Goal: Transaction & Acquisition: Purchase product/service

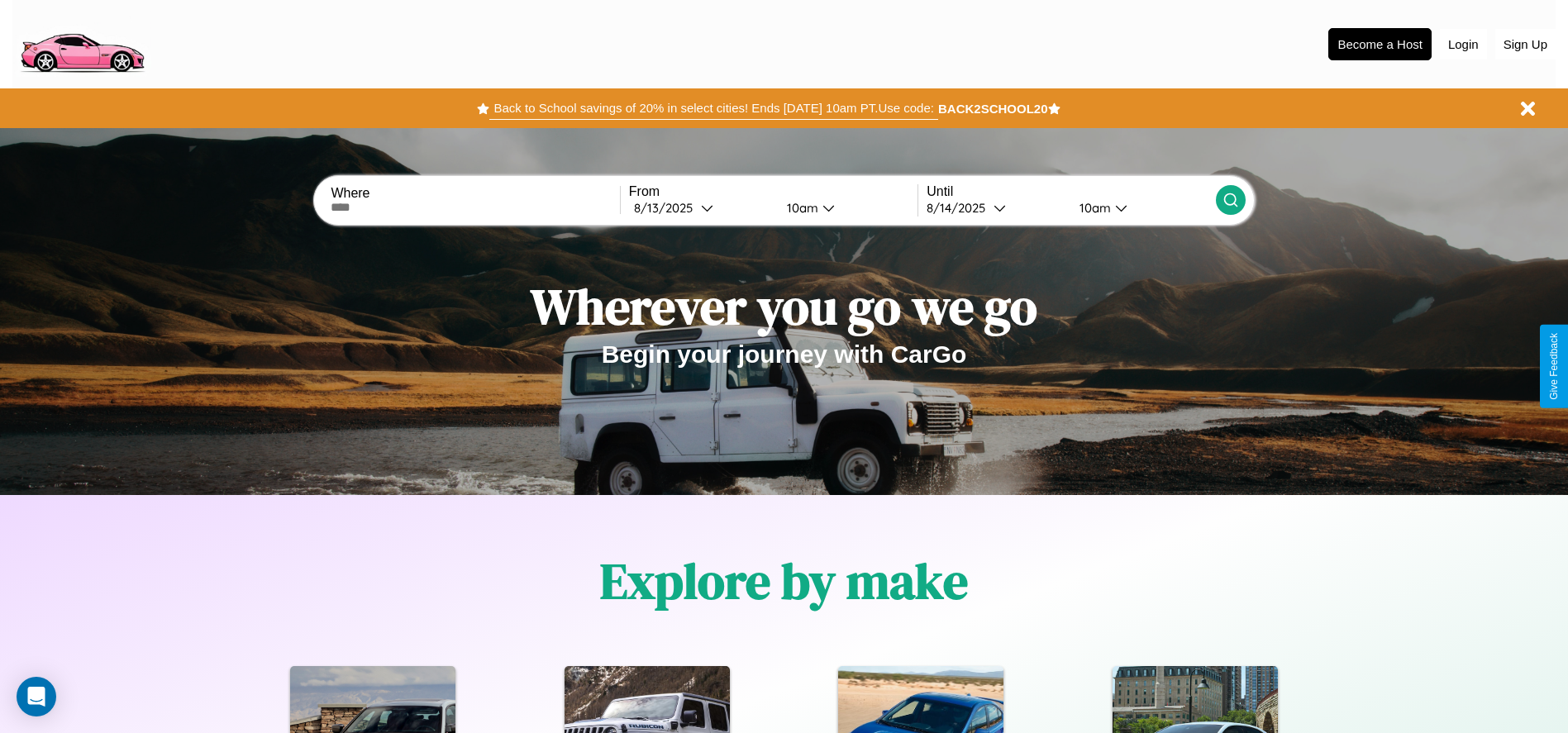
click at [713, 108] on button "Back to School savings of 20% in select cities! Ends 9/1 at 10am PT. Use code:" at bounding box center [713, 108] width 449 height 23
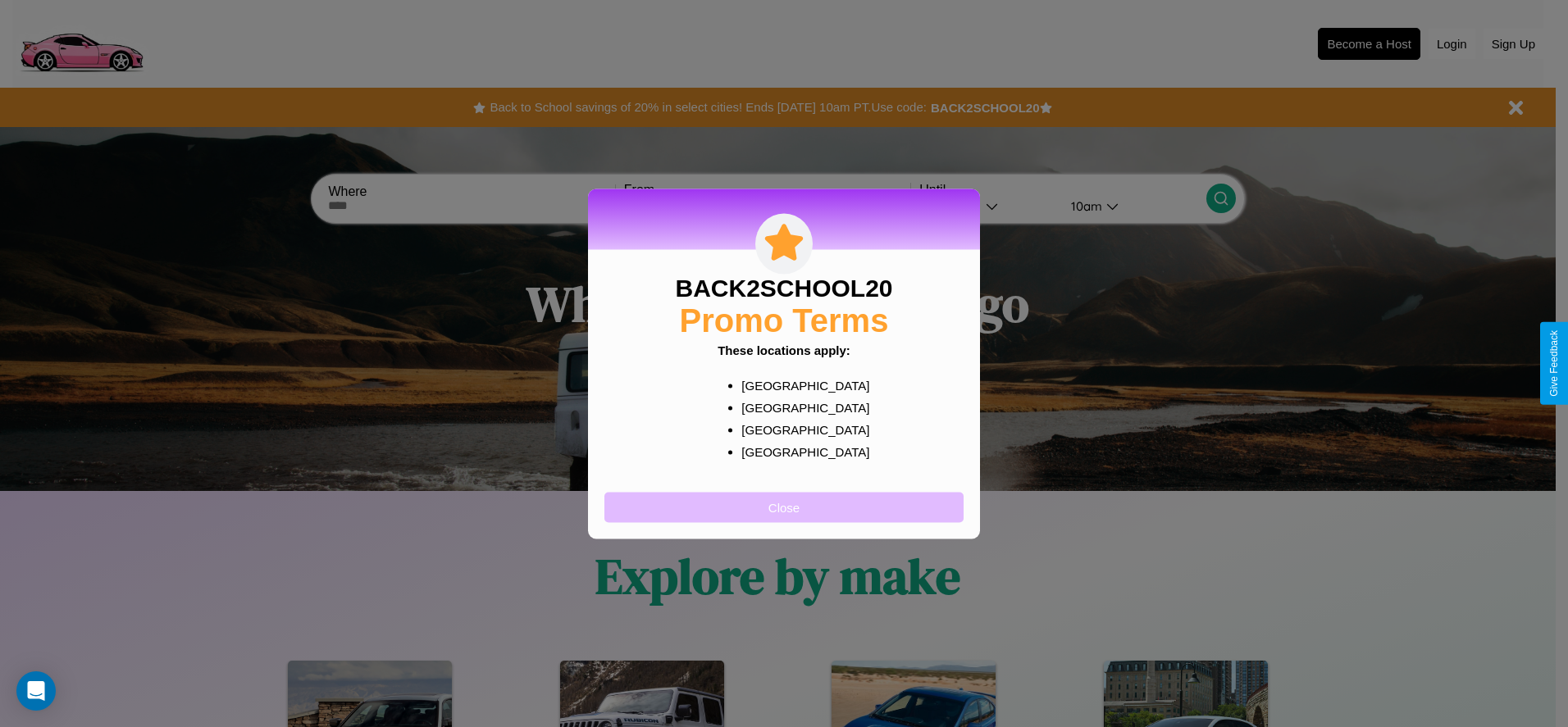
click at [784, 506] on button "Close" at bounding box center [784, 507] width 359 height 30
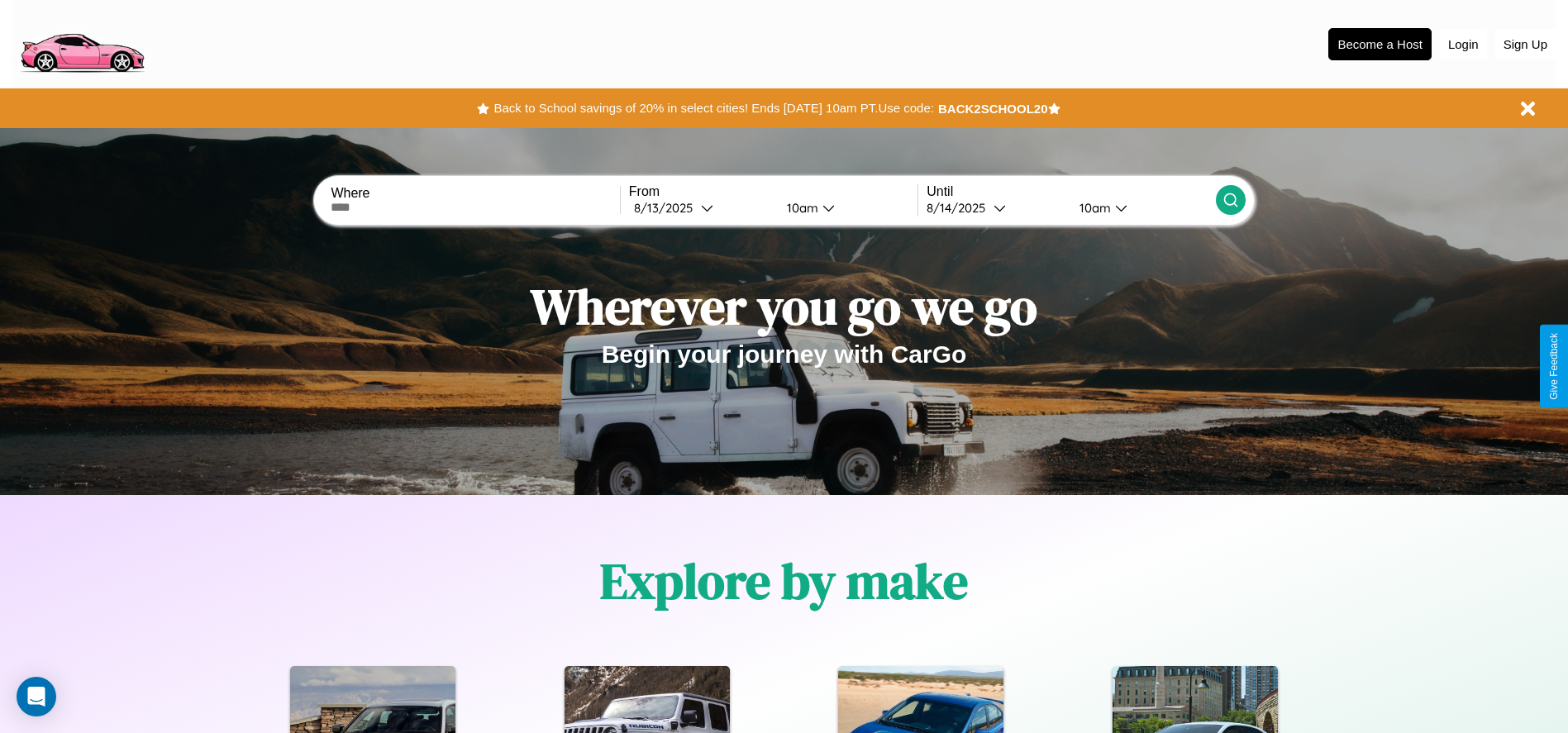
click at [476, 207] on input "text" at bounding box center [475, 207] width 288 height 14
type input "******"
click at [701, 207] on icon at bounding box center [707, 208] width 13 height 13
select select "*"
select select "****"
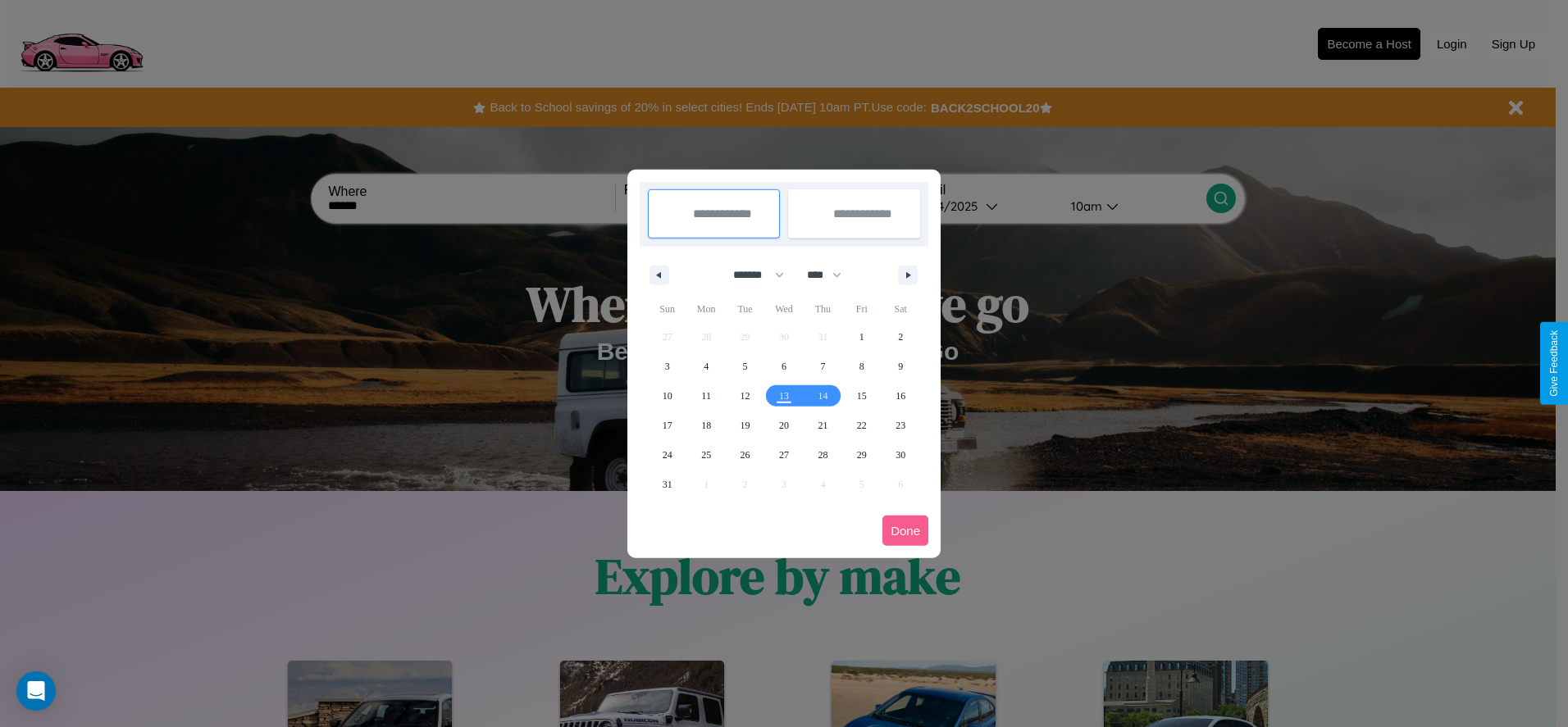
drag, startPoint x: 751, startPoint y: 275, endPoint x: 784, endPoint y: 329, distance: 63.3
click at [751, 275] on select "******* ******** ***** ***** *** **** **** ****** ********* ******* ******** **…" at bounding box center [756, 275] width 70 height 27
select select "*"
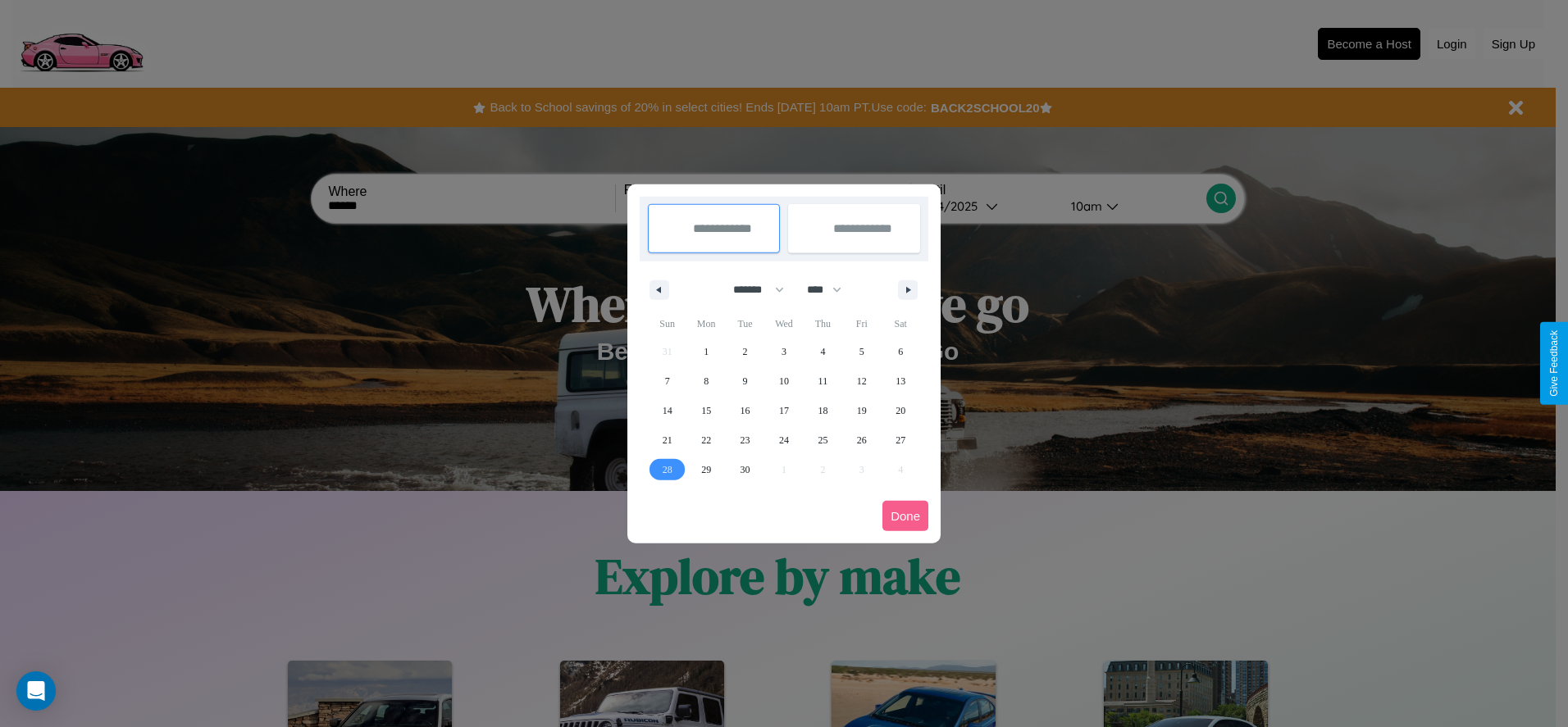
click at [667, 469] on span "28" at bounding box center [667, 469] width 10 height 29
type input "**********"
click at [908, 289] on icon "button" at bounding box center [910, 289] width 8 height 6
select select "*"
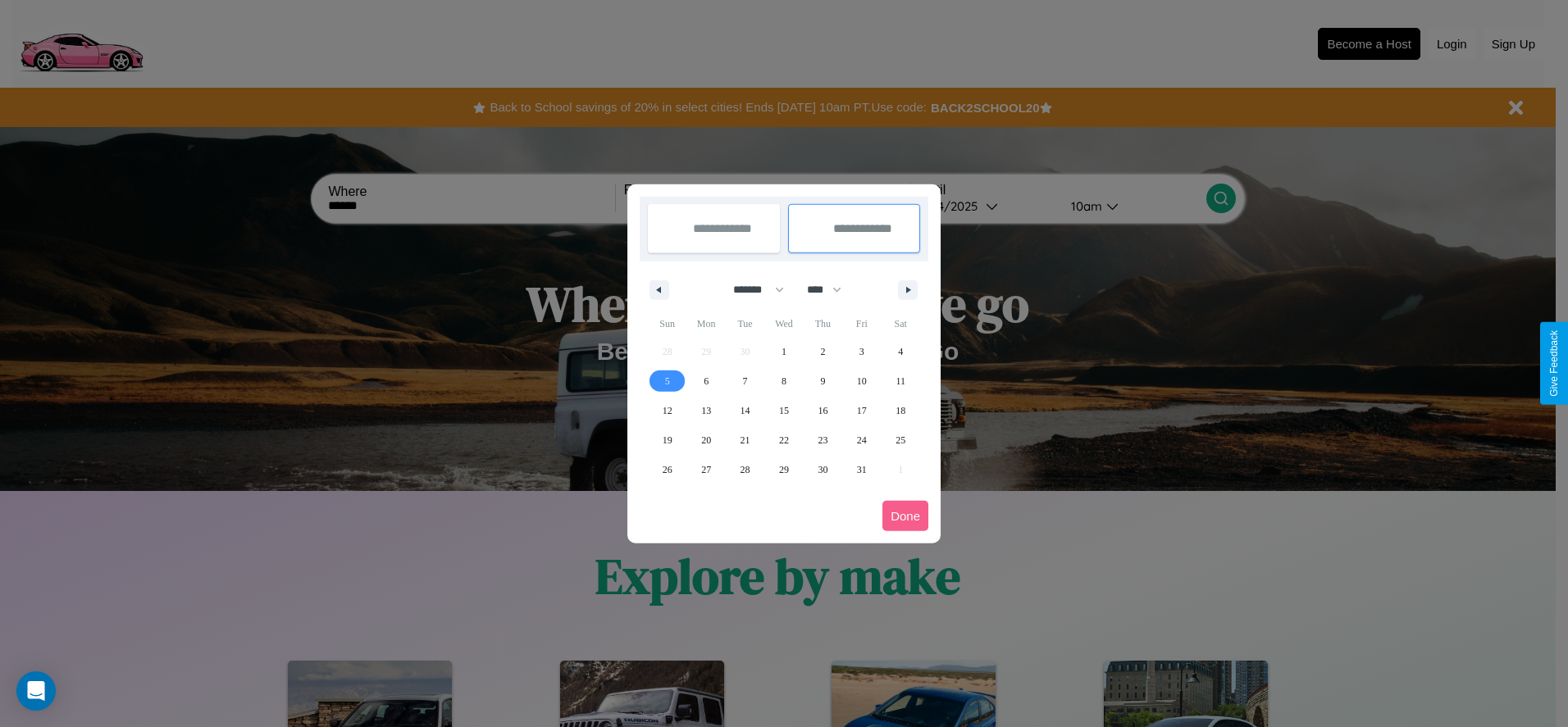
click at [667, 380] on span "5" at bounding box center [667, 380] width 5 height 29
type input "**********"
select select "*"
click at [905, 515] on button "Done" at bounding box center [905, 516] width 46 height 30
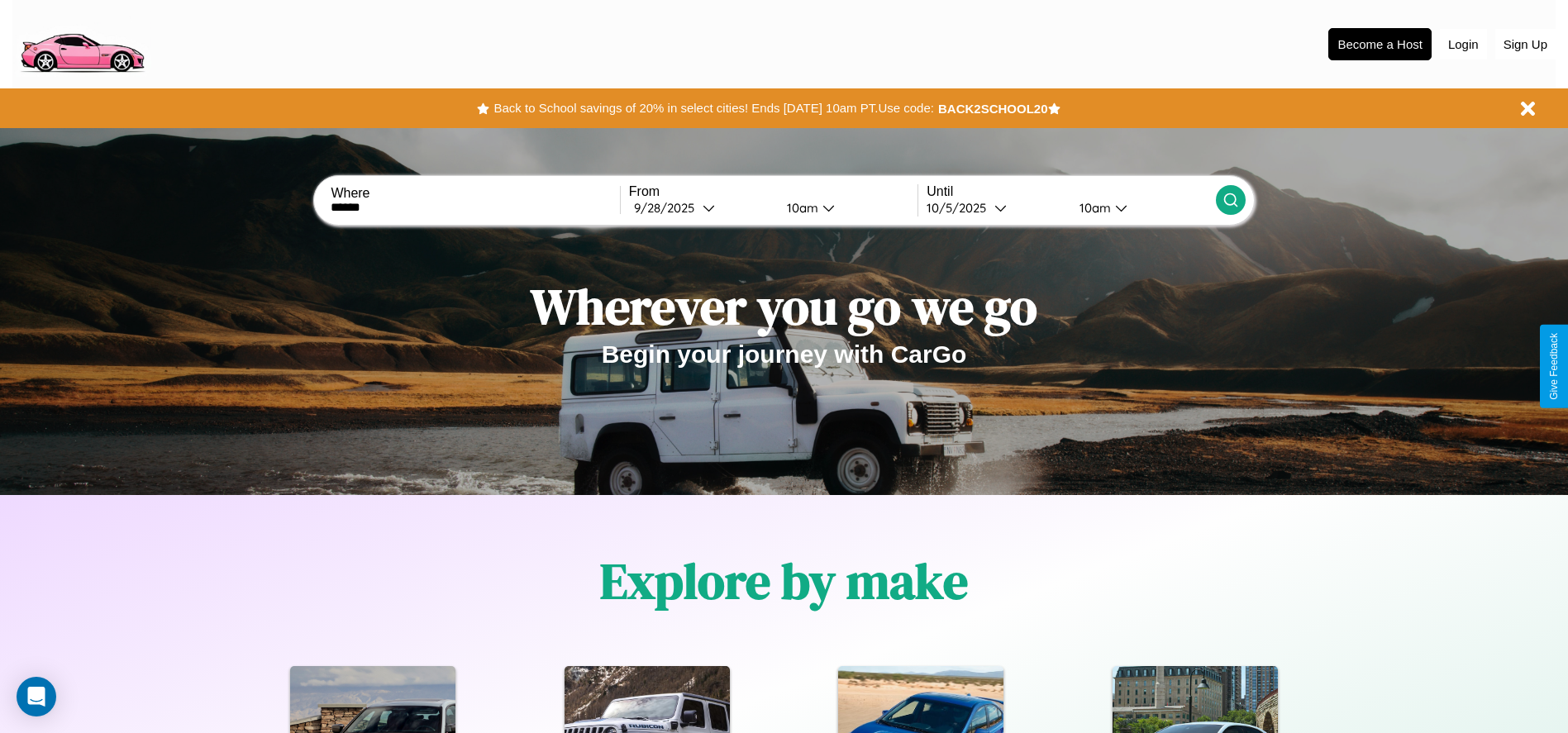
click at [800, 207] on div "10am" at bounding box center [801, 207] width 44 height 15
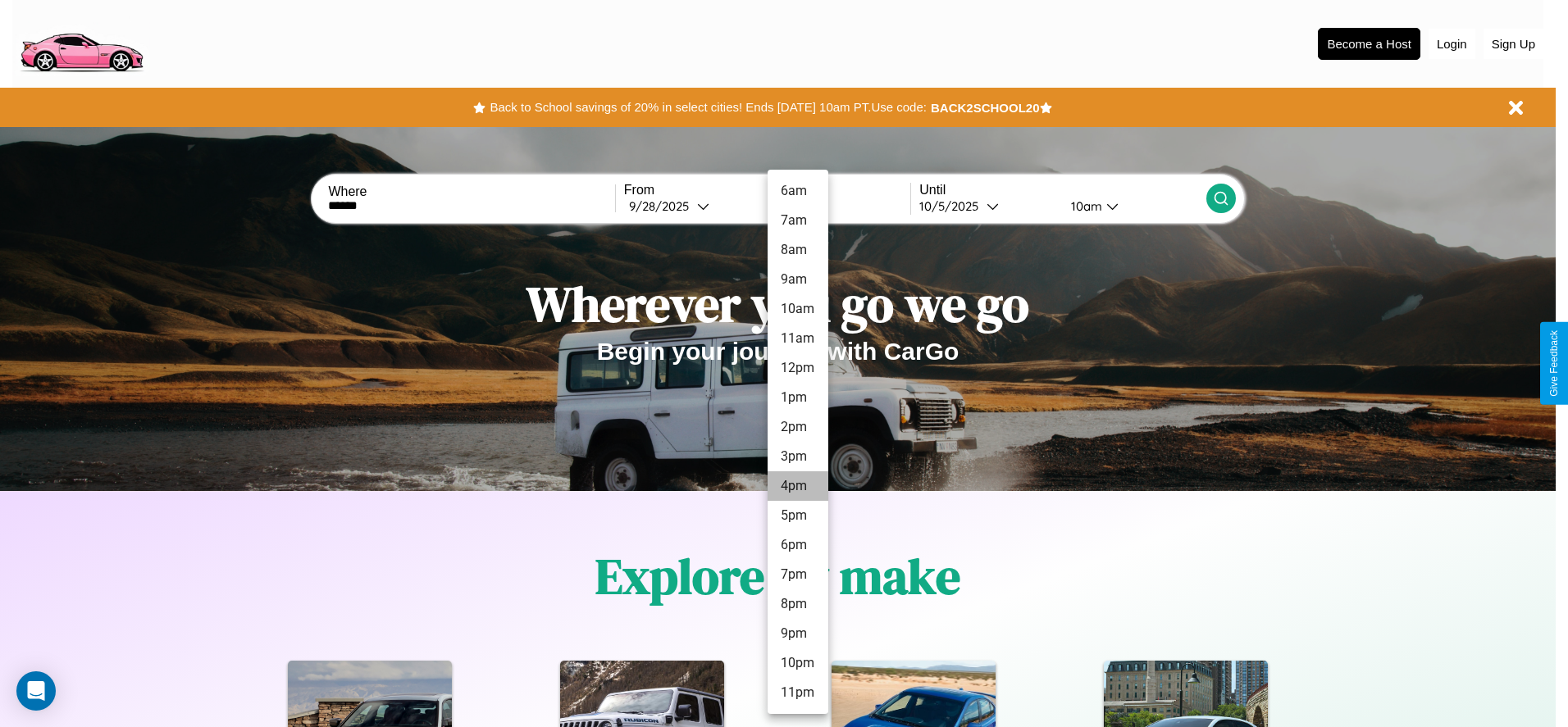
click at [797, 486] on li "4pm" at bounding box center [798, 486] width 61 height 29
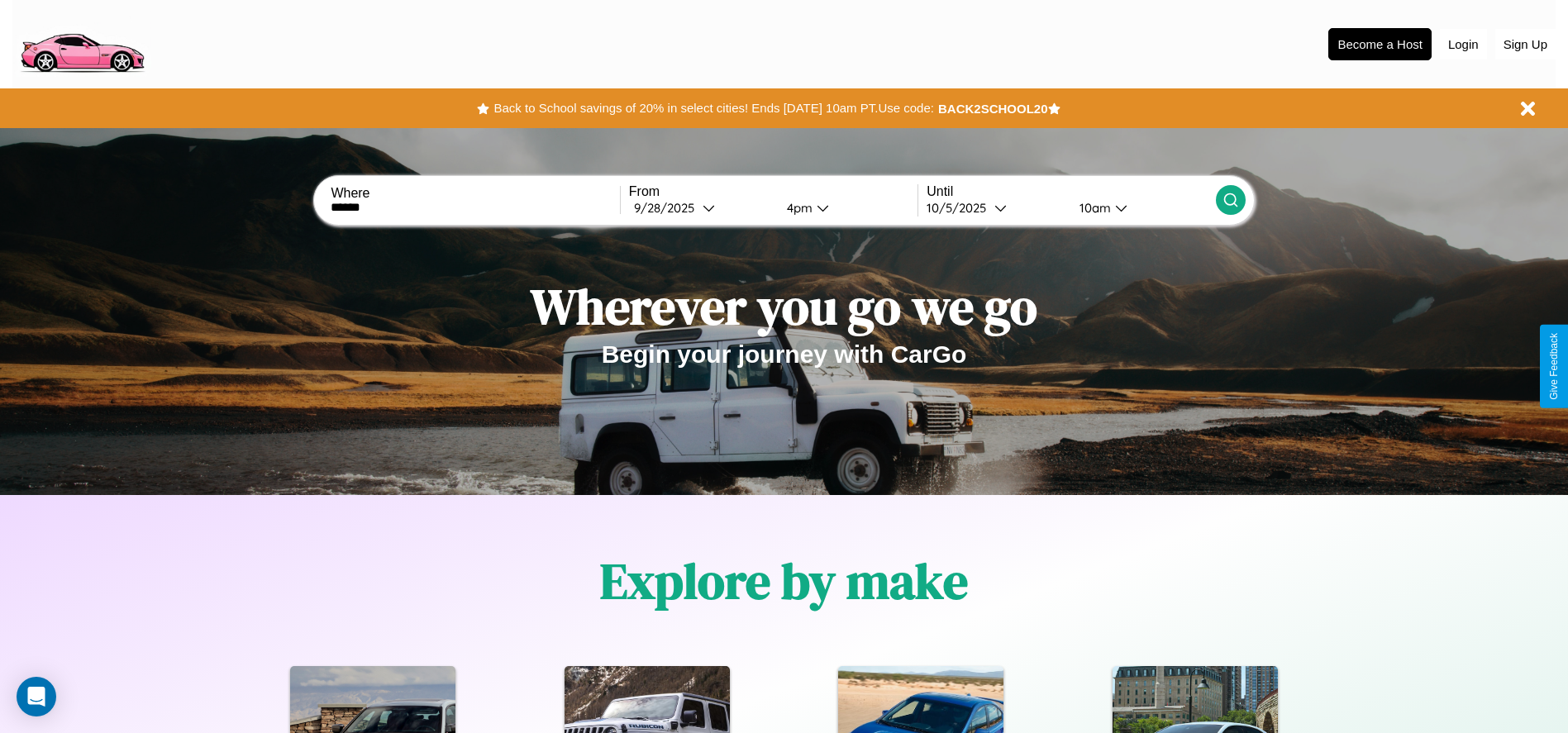
click at [1230, 200] on icon at bounding box center [1231, 200] width 16 height 16
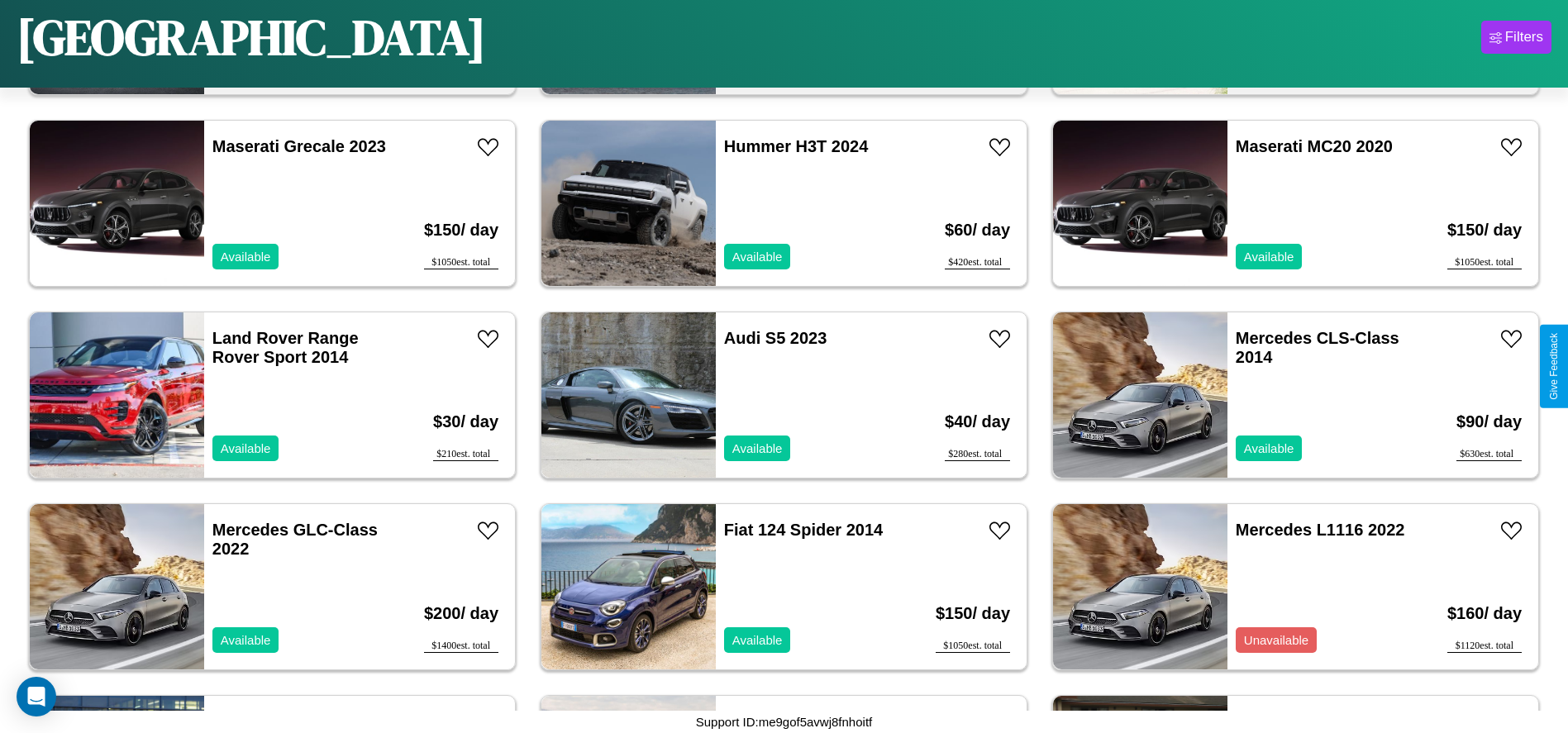
scroll to position [2869, 0]
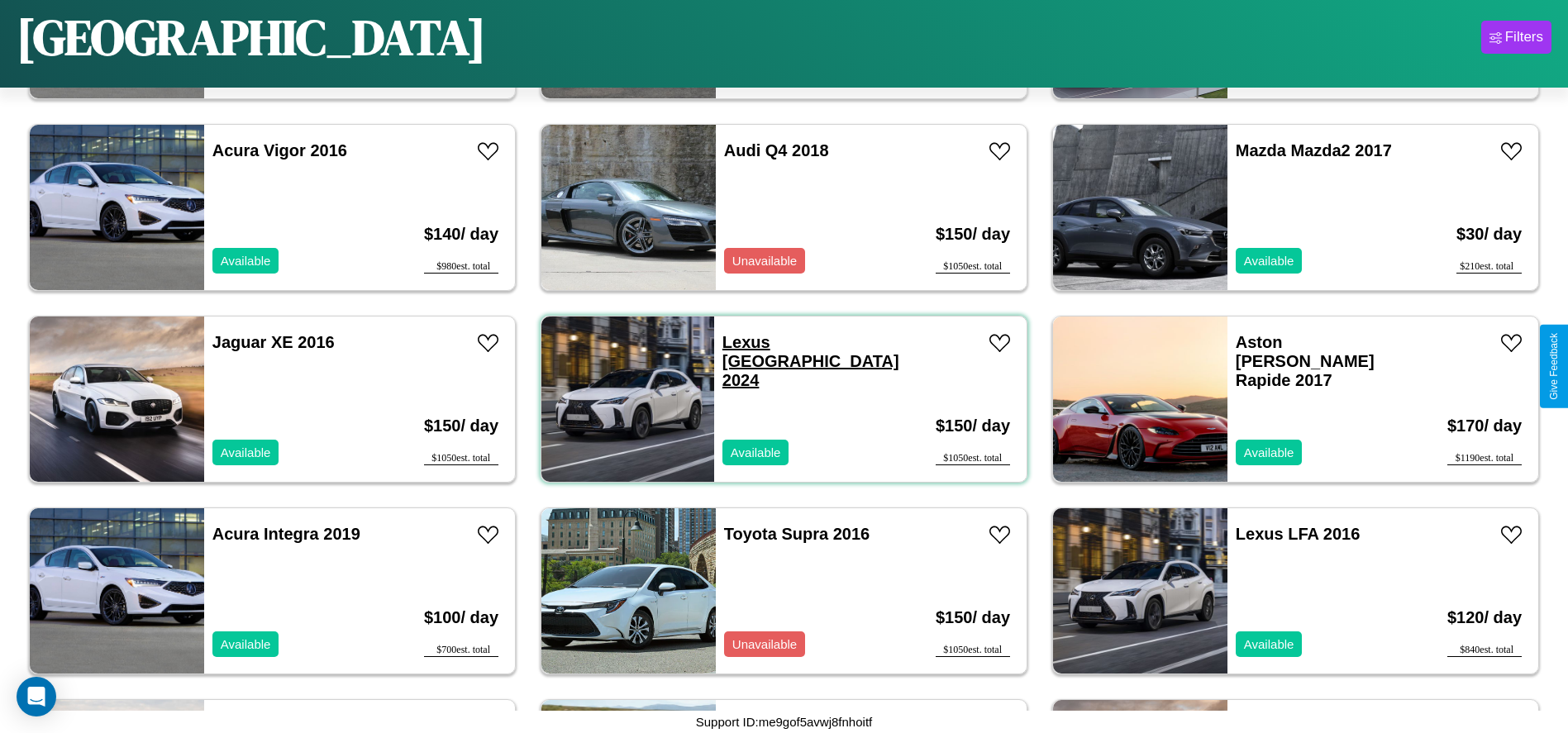
click at [741, 342] on link "Lexus TX 2024" at bounding box center [811, 361] width 177 height 56
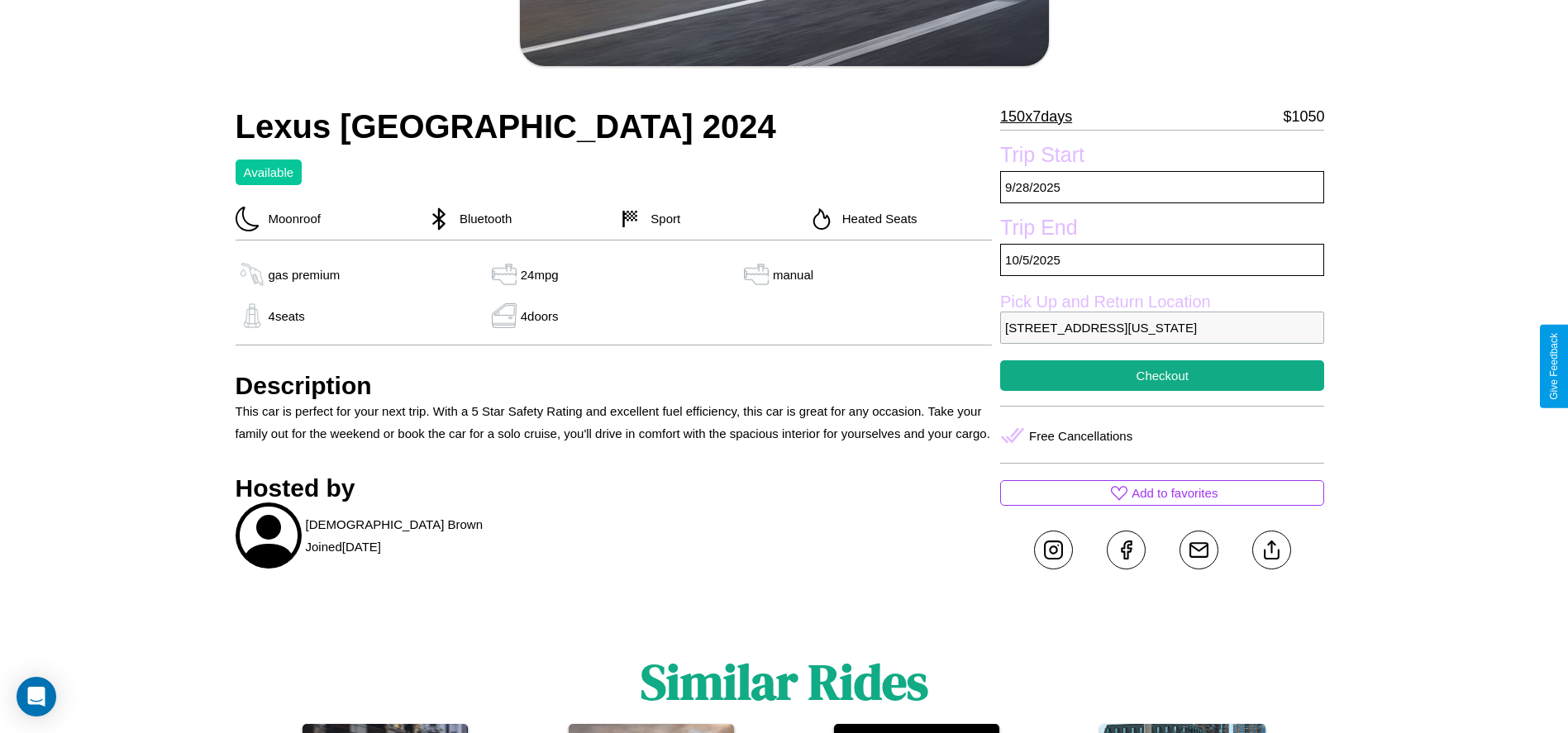
scroll to position [450, 0]
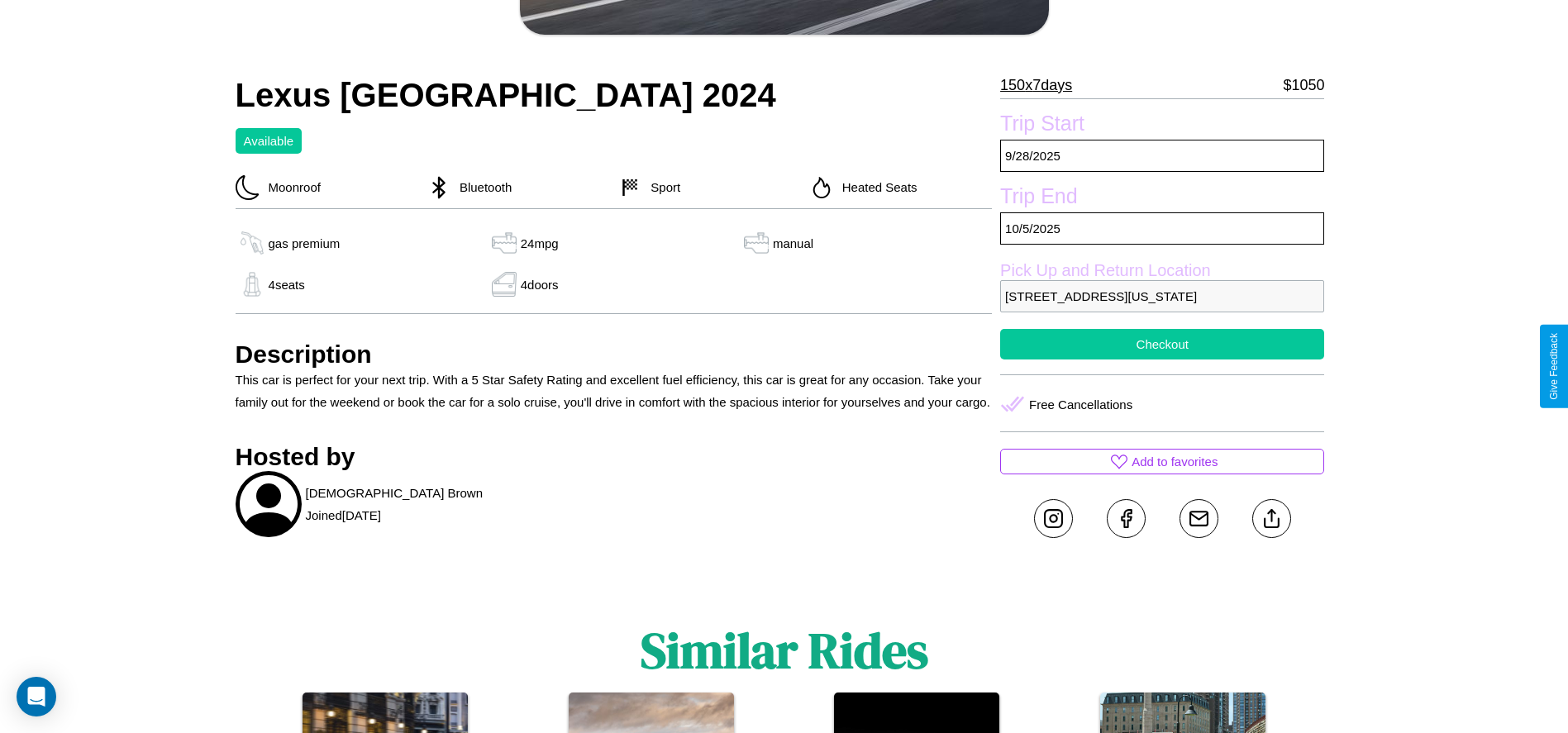
click at [1163, 359] on button "Checkout" at bounding box center [1163, 344] width 324 height 31
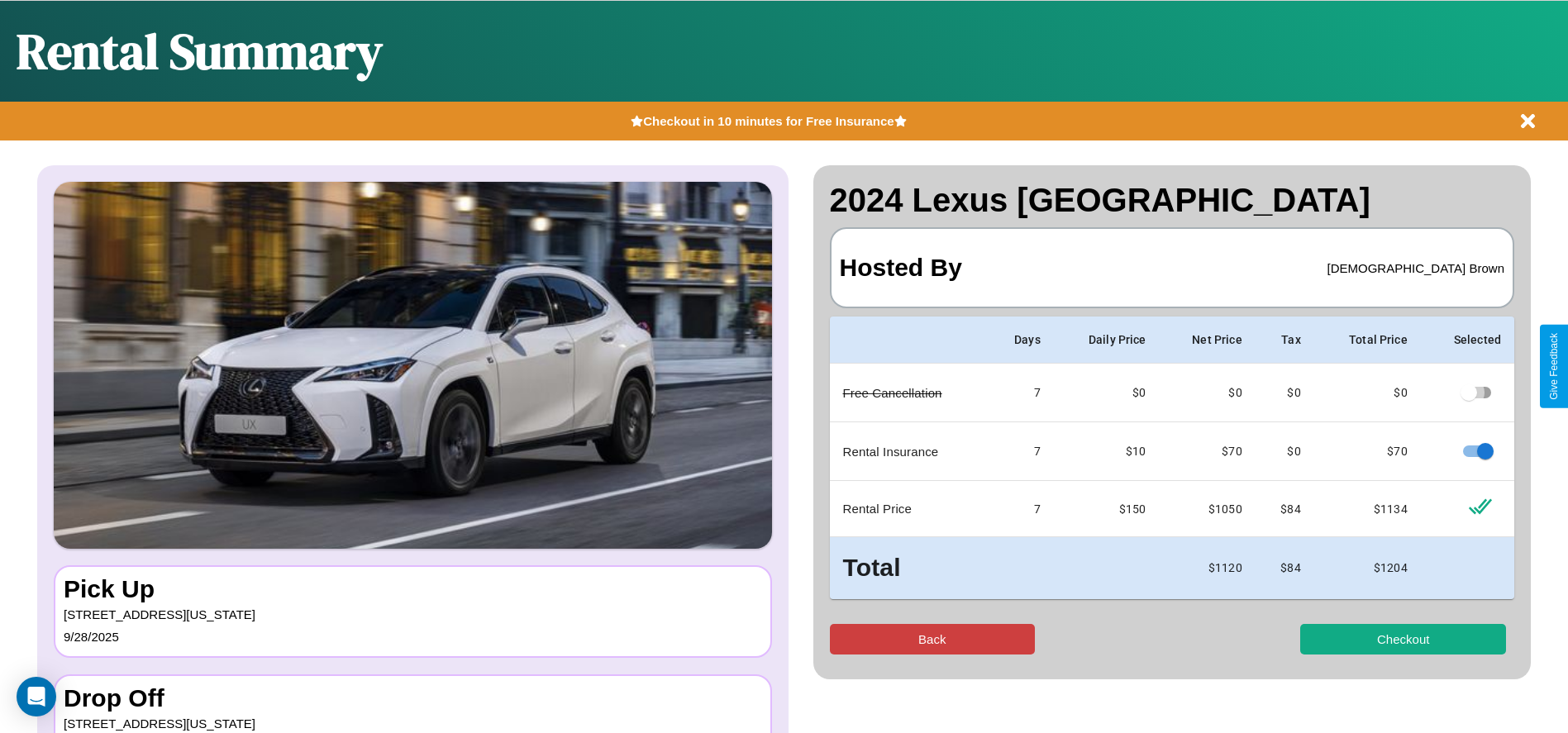
click at [932, 639] on button "Back" at bounding box center [933, 639] width 206 height 31
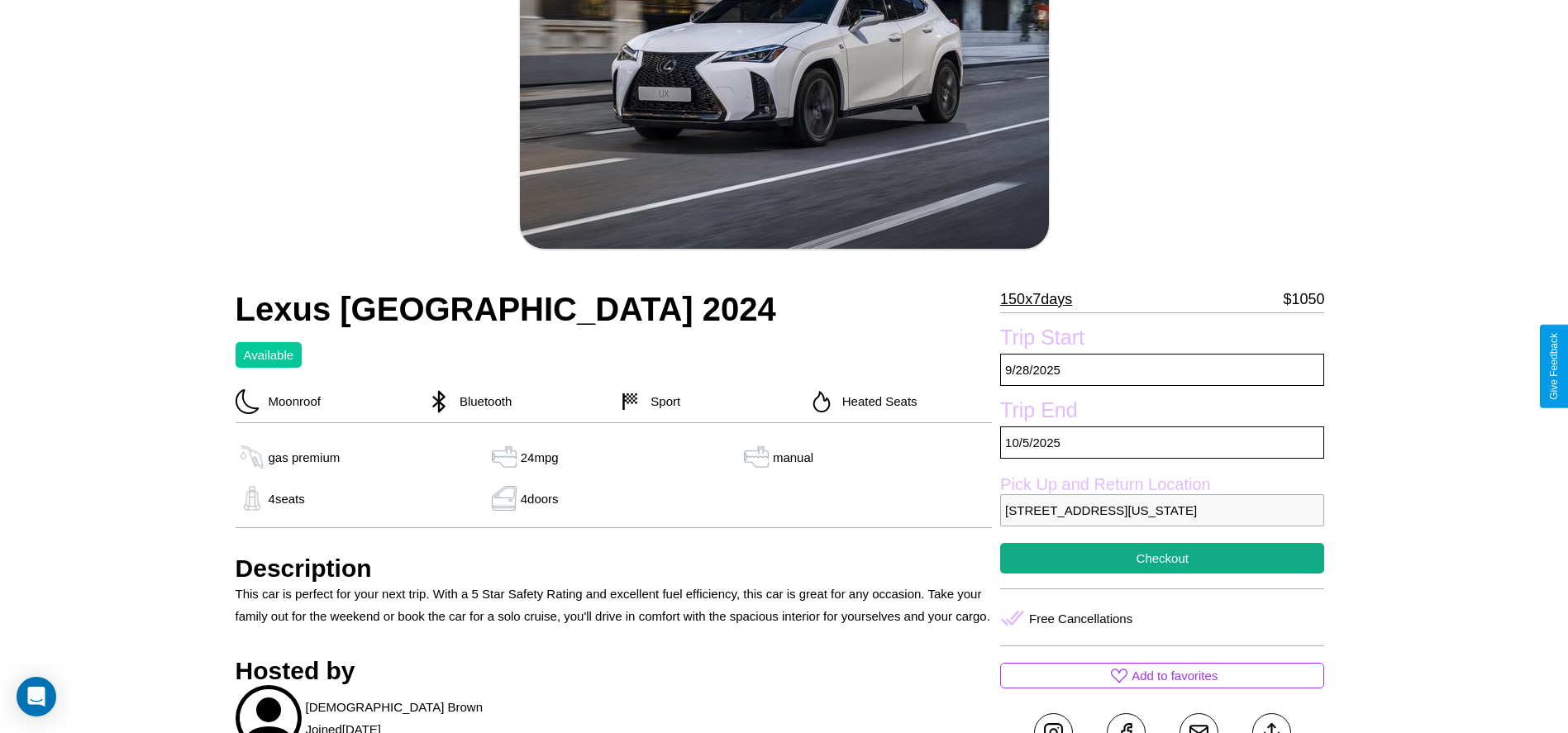
scroll to position [450, 0]
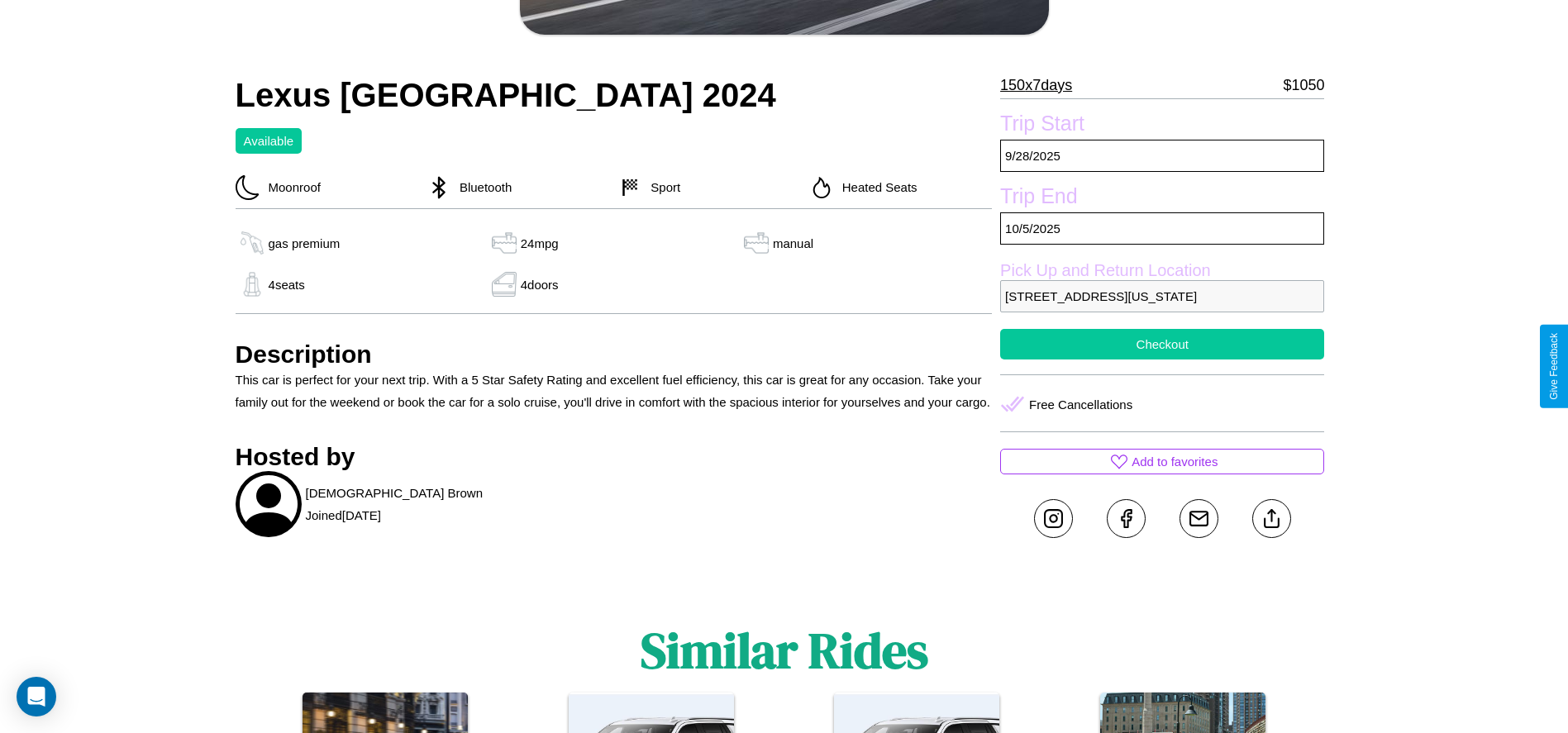
click at [1163, 359] on button "Checkout" at bounding box center [1163, 344] width 324 height 31
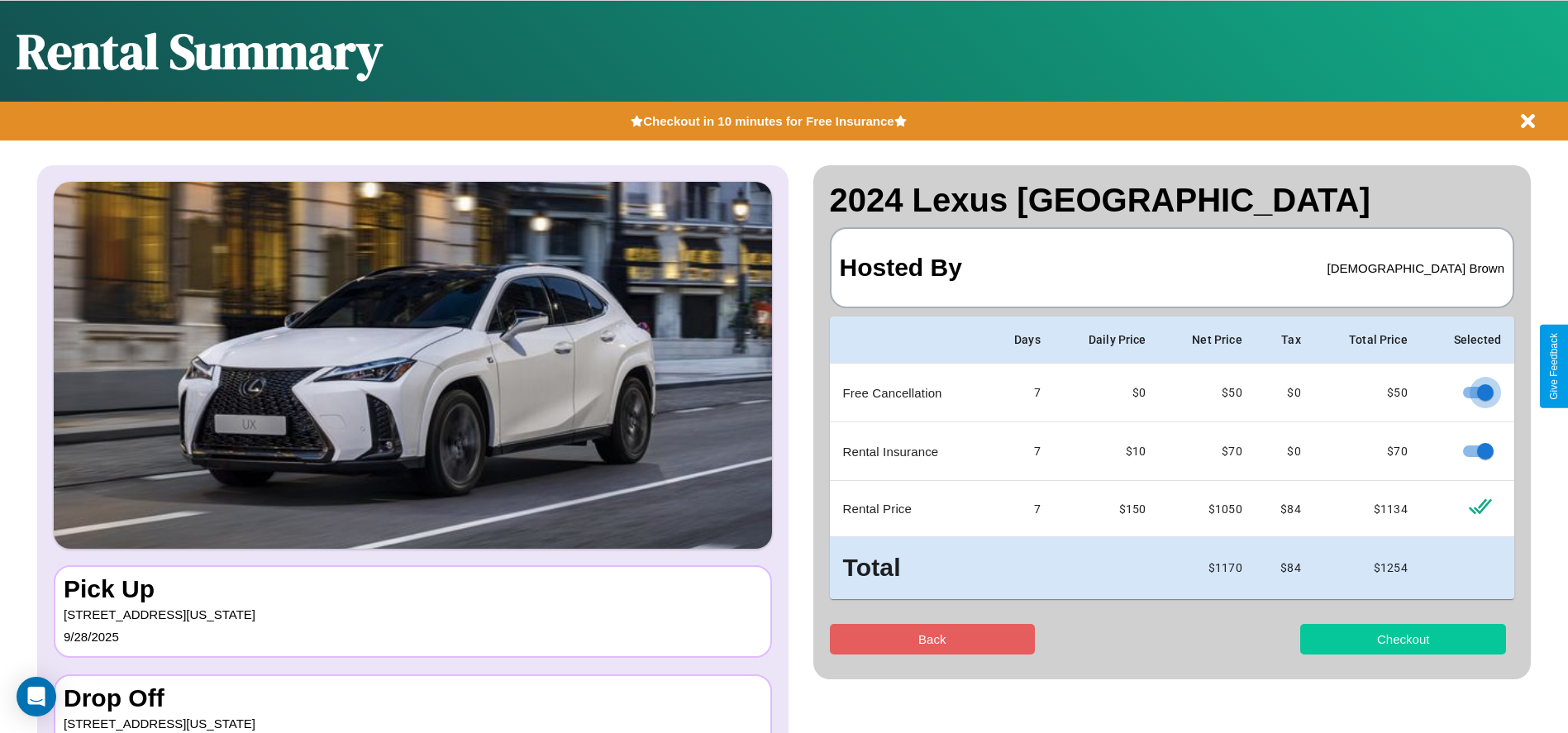
click at [1403, 639] on button "Checkout" at bounding box center [1403, 639] width 206 height 31
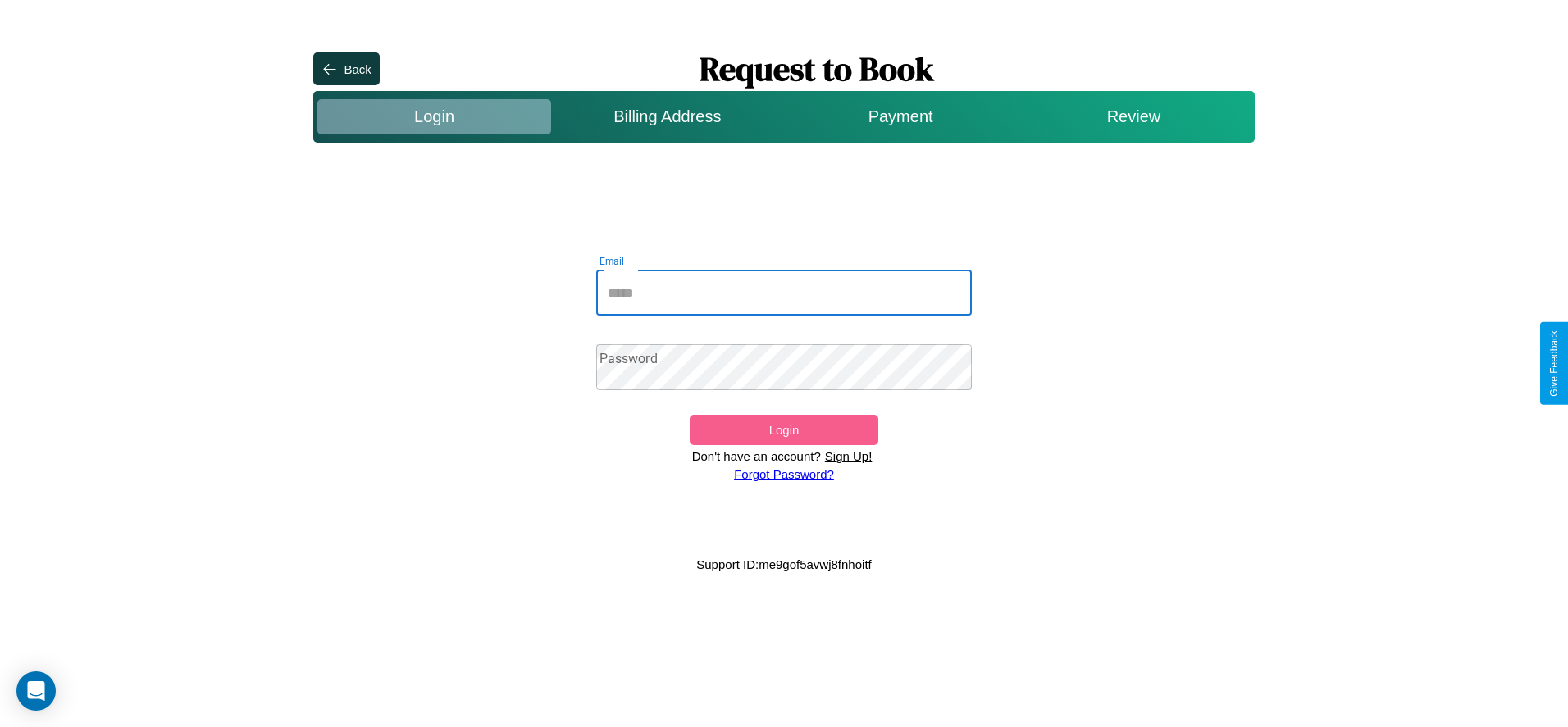
click at [784, 293] on input "Email" at bounding box center [784, 292] width 376 height 46
type input "**********"
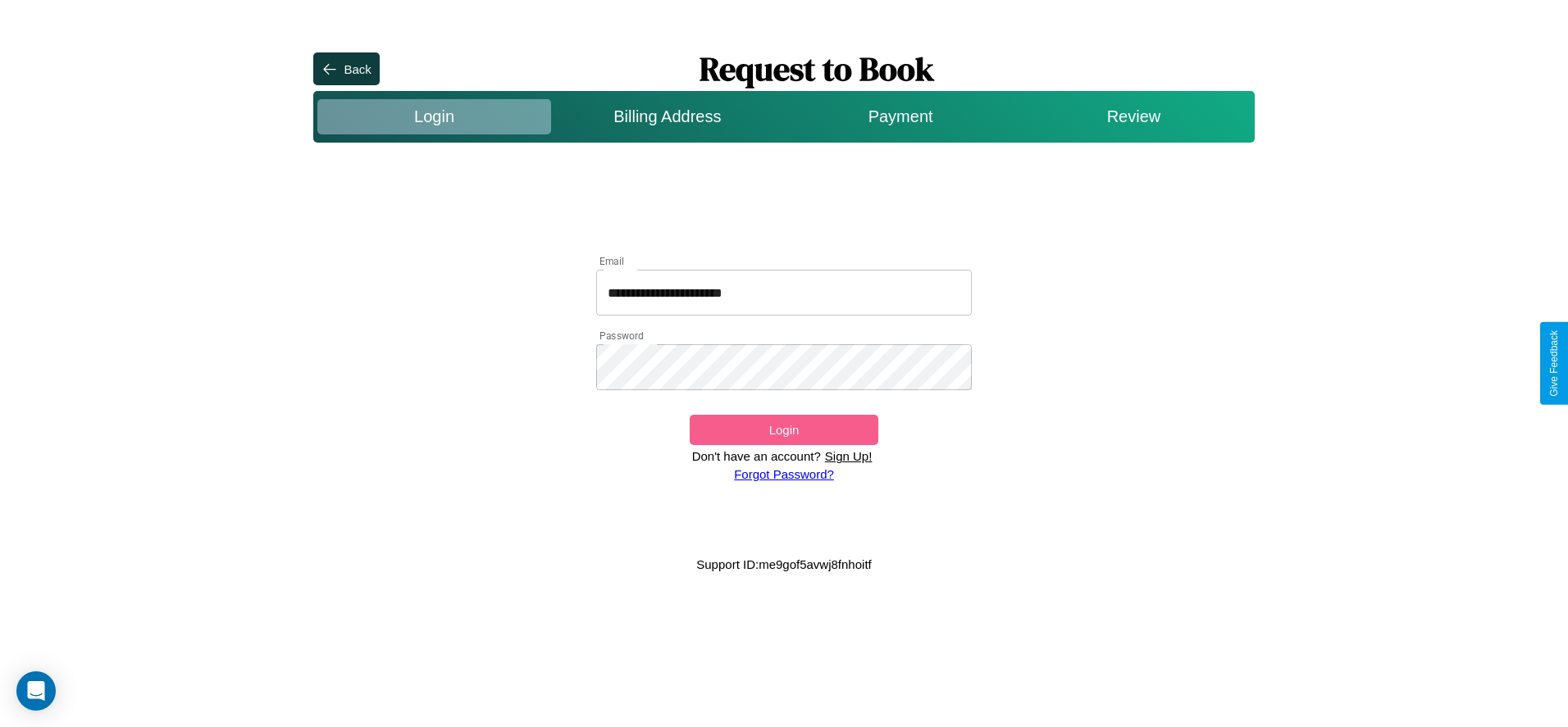
click at [784, 430] on button "Login" at bounding box center [784, 430] width 188 height 30
